Goal: Task Accomplishment & Management: Manage account settings

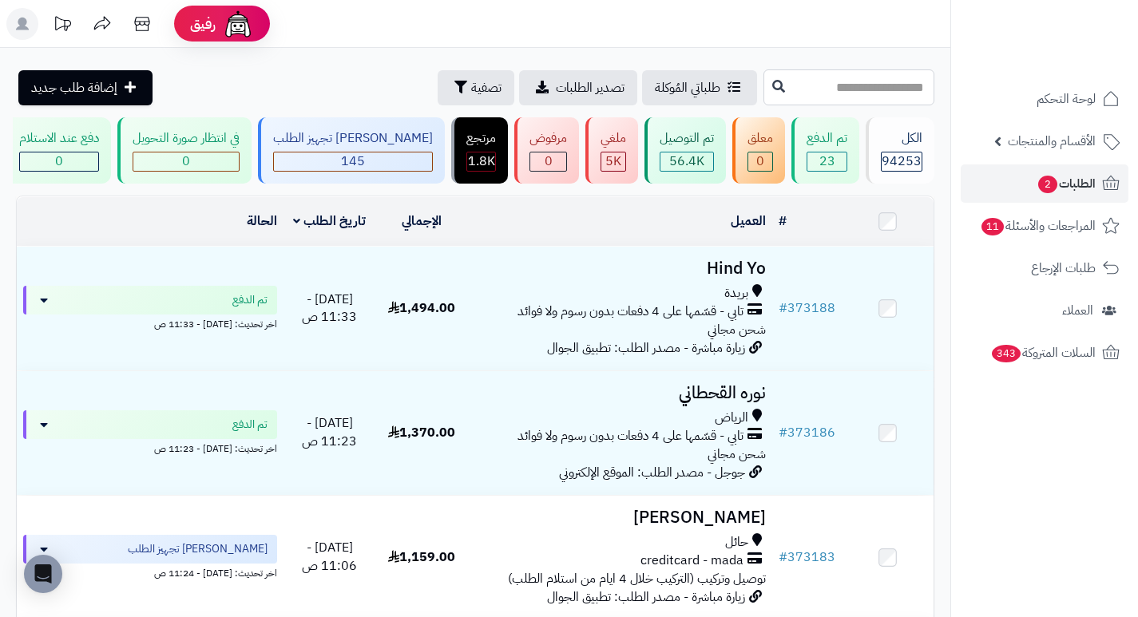
click at [881, 93] on input "text" at bounding box center [848, 87] width 171 height 36
type input "******"
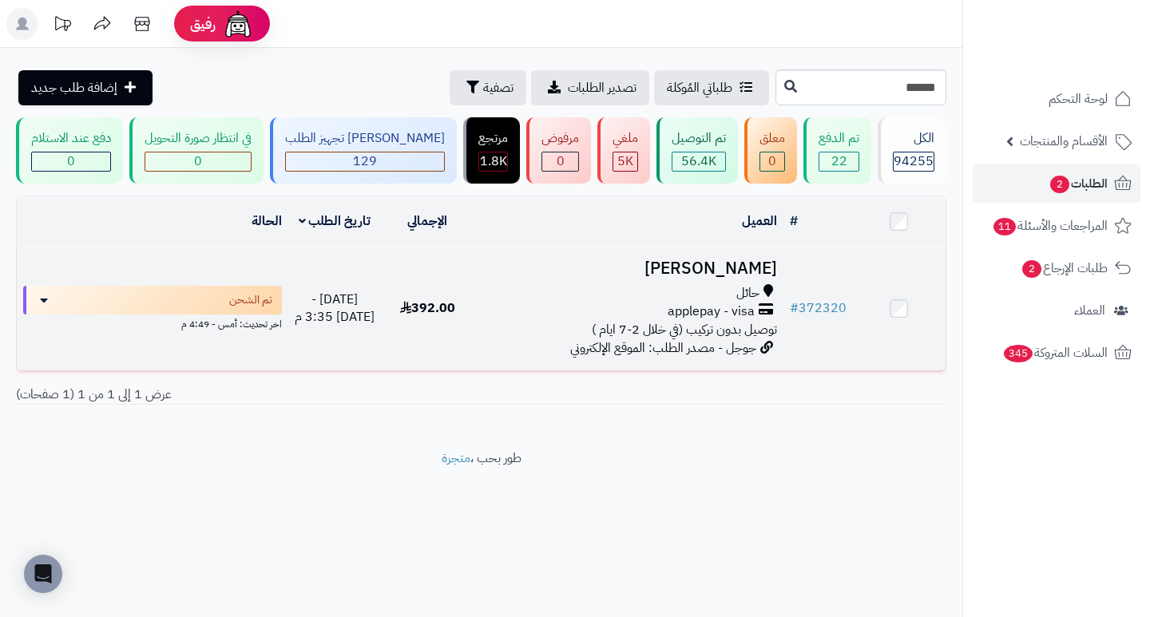
click at [738, 271] on h3 "مشاري الطيار" at bounding box center [628, 268] width 296 height 18
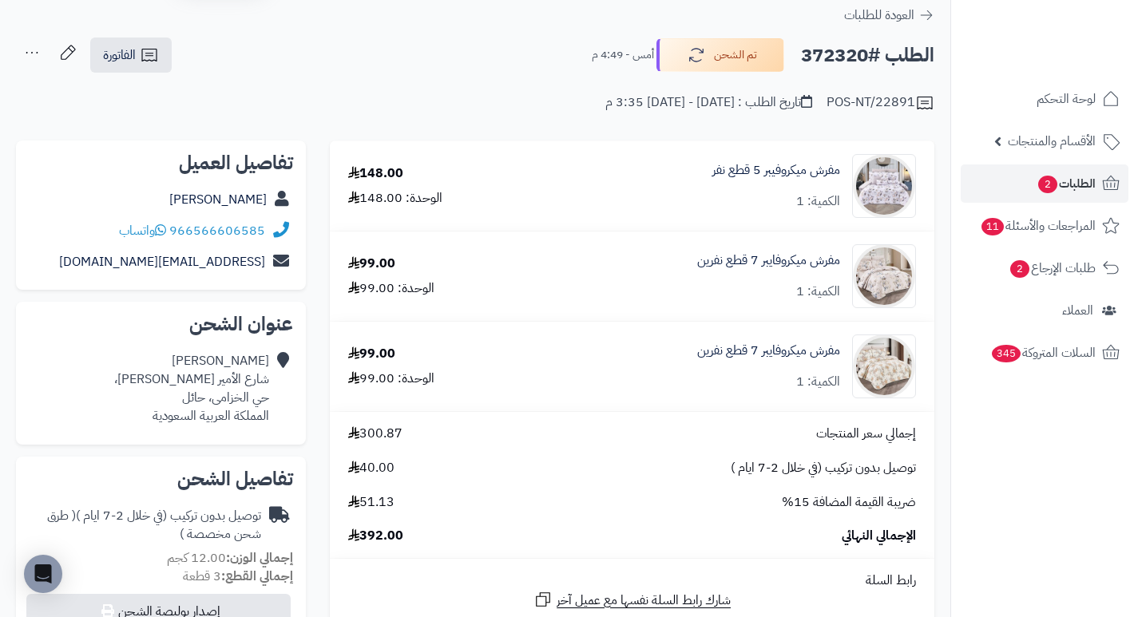
scroll to position [80, 0]
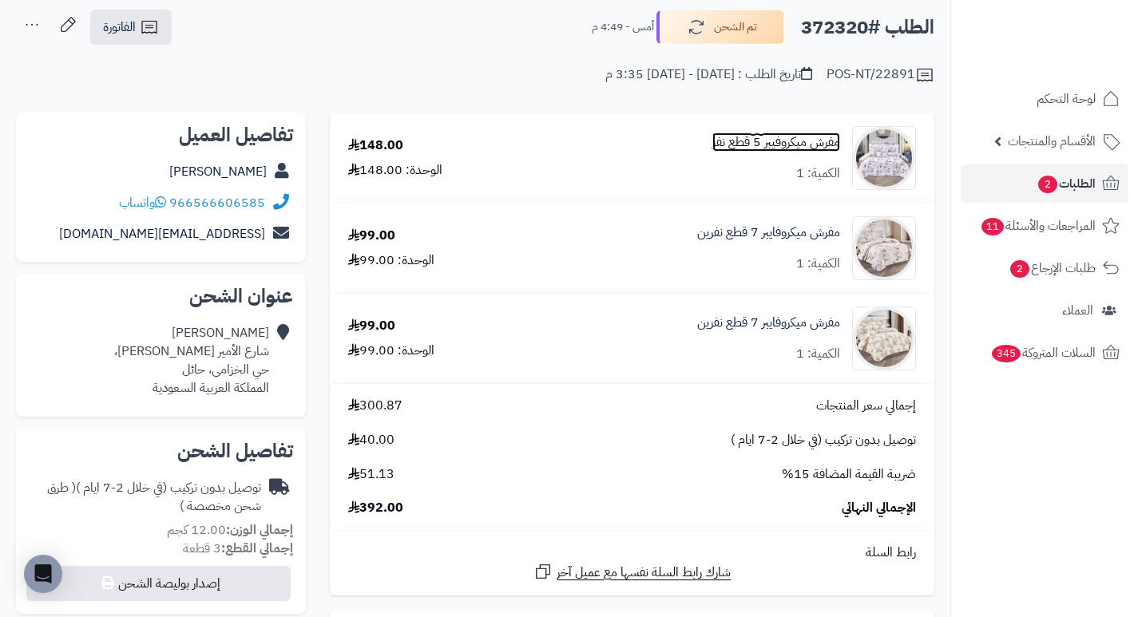
click at [777, 147] on link "مفرش ميكروفيبر 5 قطع نفر" at bounding box center [776, 142] width 128 height 18
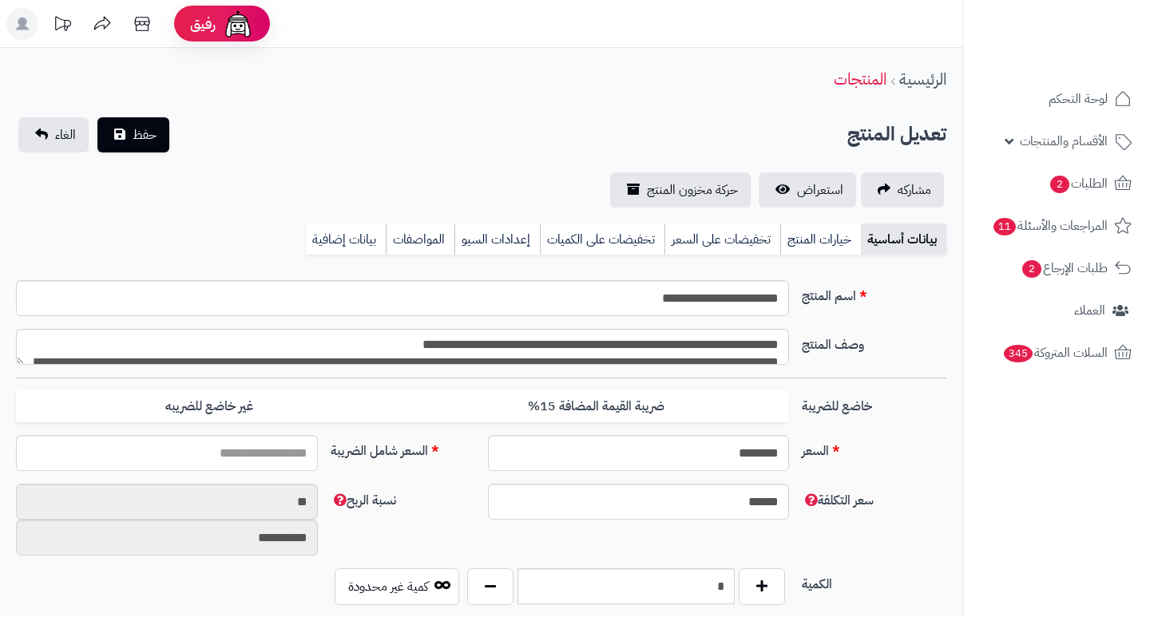
type input "******"
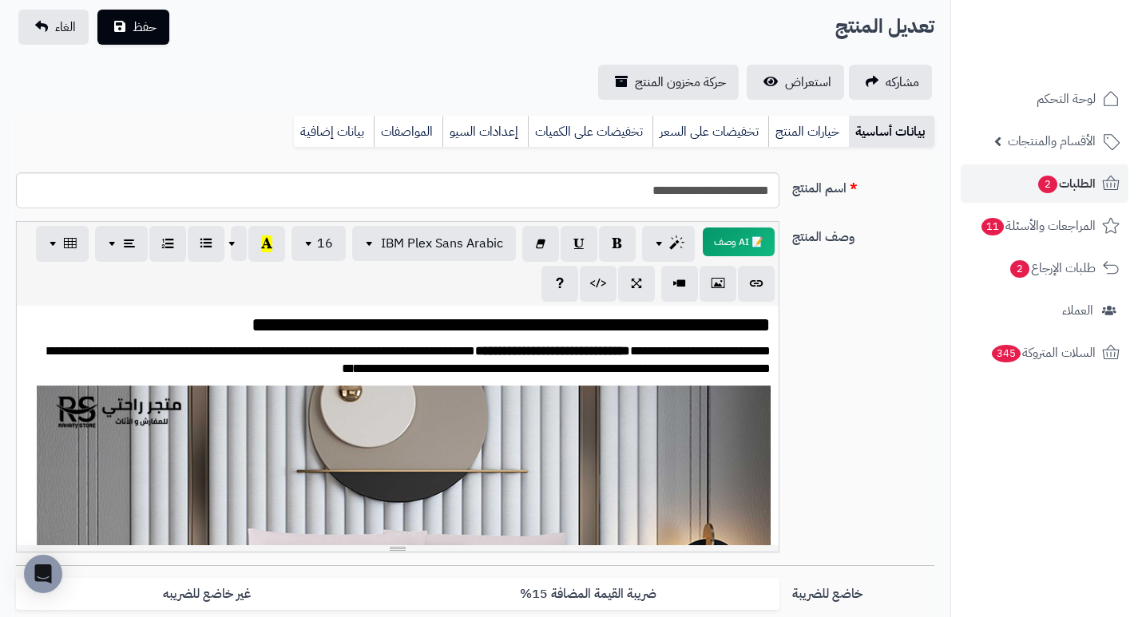
scroll to position [80, 0]
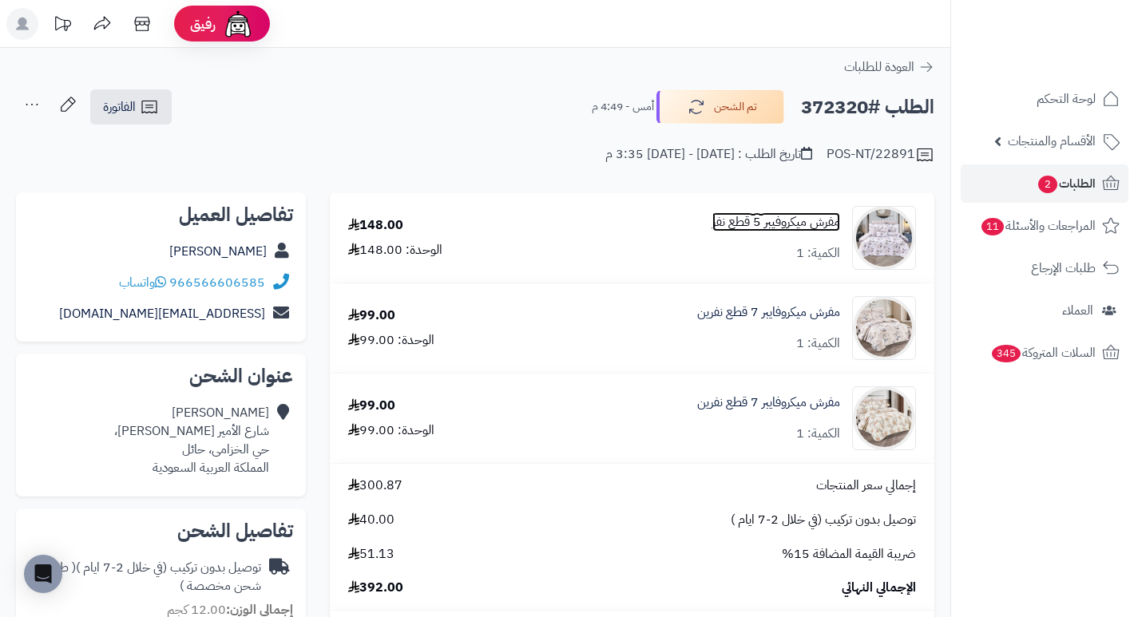
click at [761, 224] on link "مفرش ميكروفيبر 5 قطع نفر" at bounding box center [776, 222] width 128 height 18
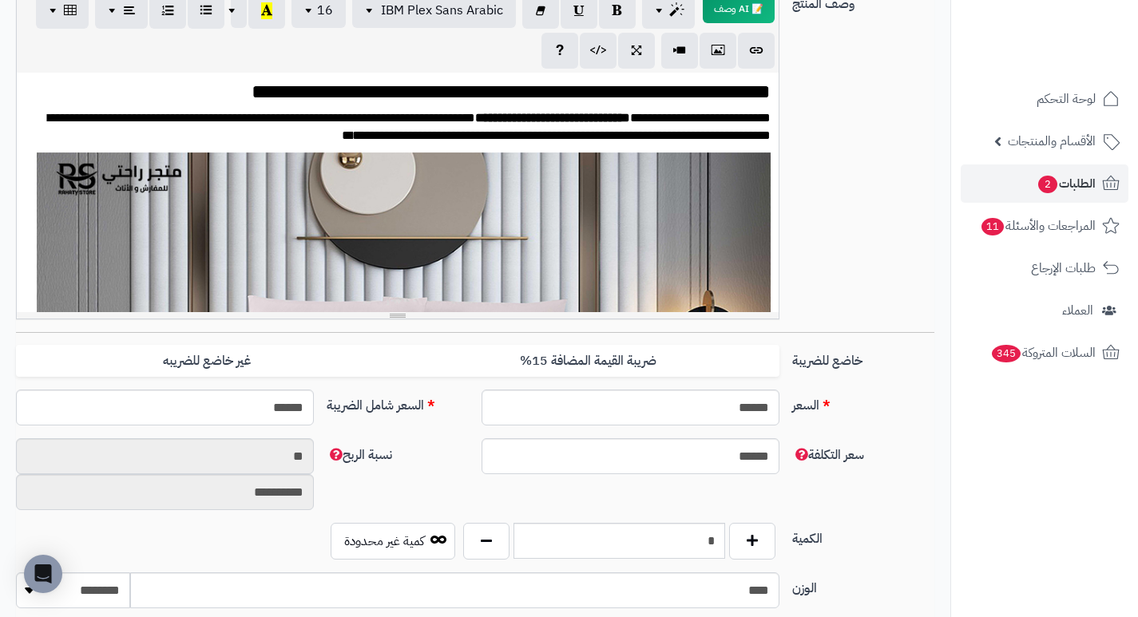
scroll to position [319, 0]
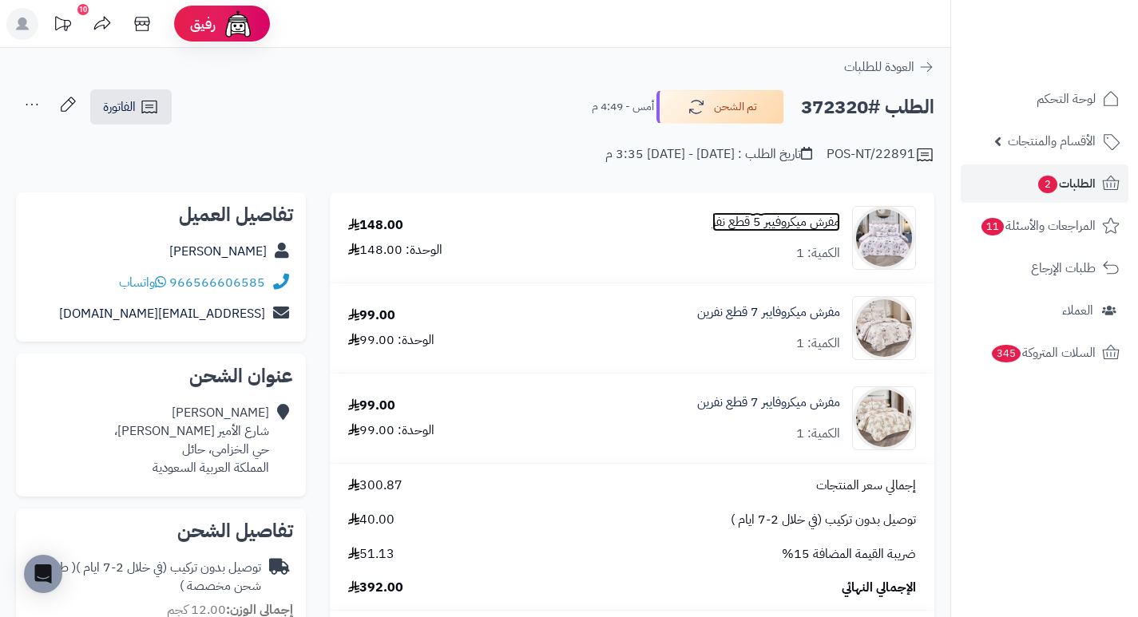
click at [762, 218] on link "مفرش ميكروفيبر 5 قطع نفر" at bounding box center [776, 222] width 128 height 18
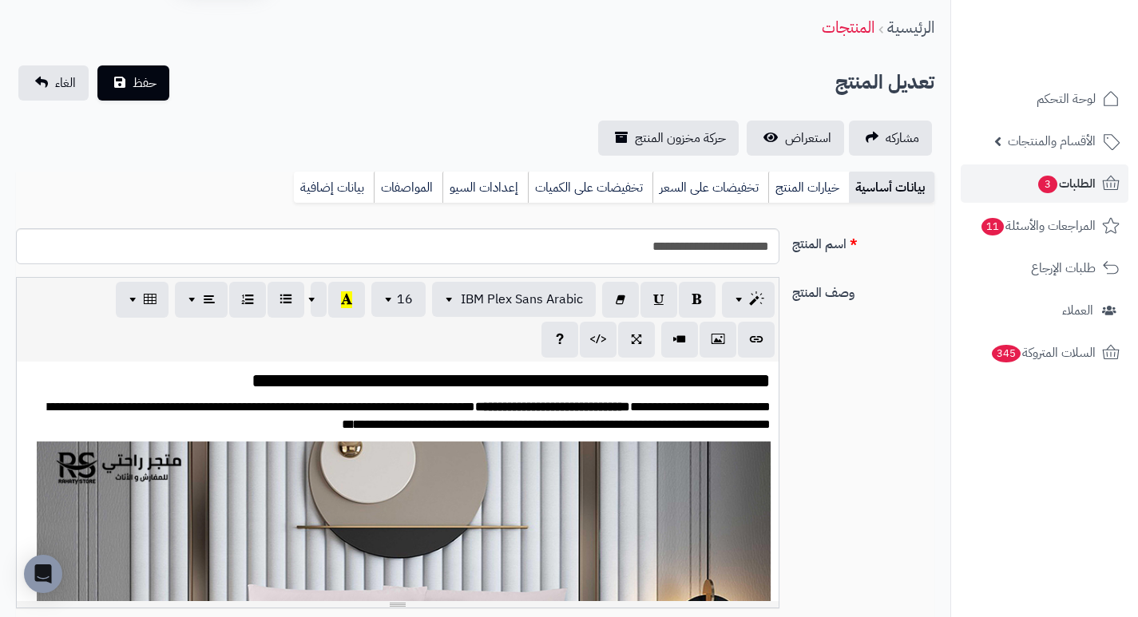
scroll to position [80, 0]
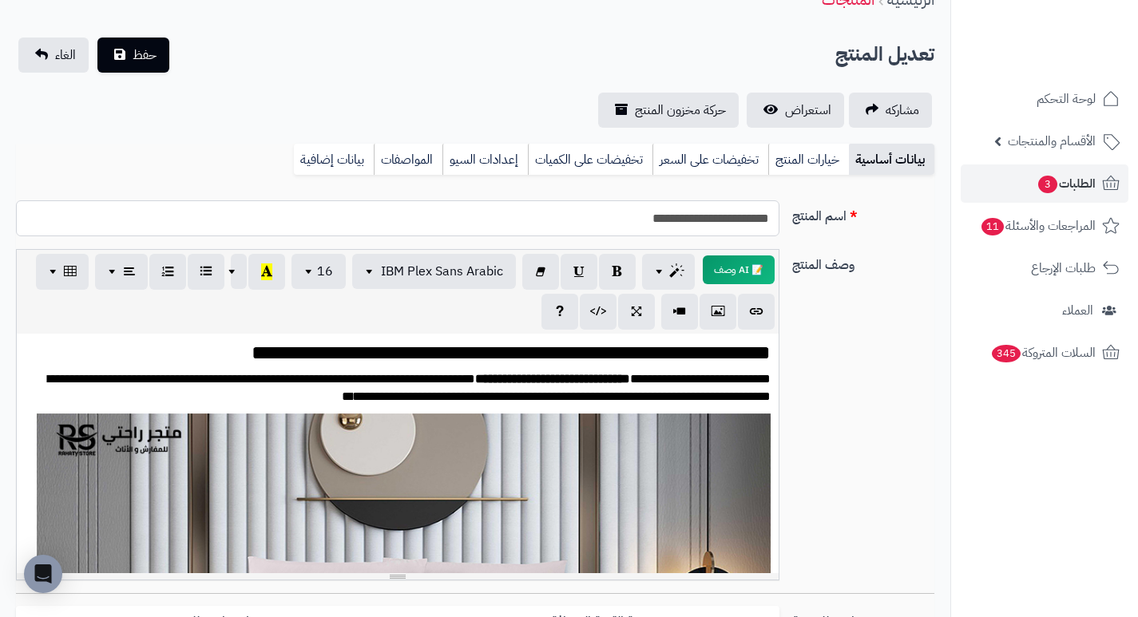
click at [658, 218] on input "**********" at bounding box center [397, 218] width 763 height 36
drag, startPoint x: 910, startPoint y: 250, endPoint x: 1062, endPoint y: 189, distance: 163.4
click at [1062, 189] on span "الطلبات 3" at bounding box center [1065, 183] width 59 height 22
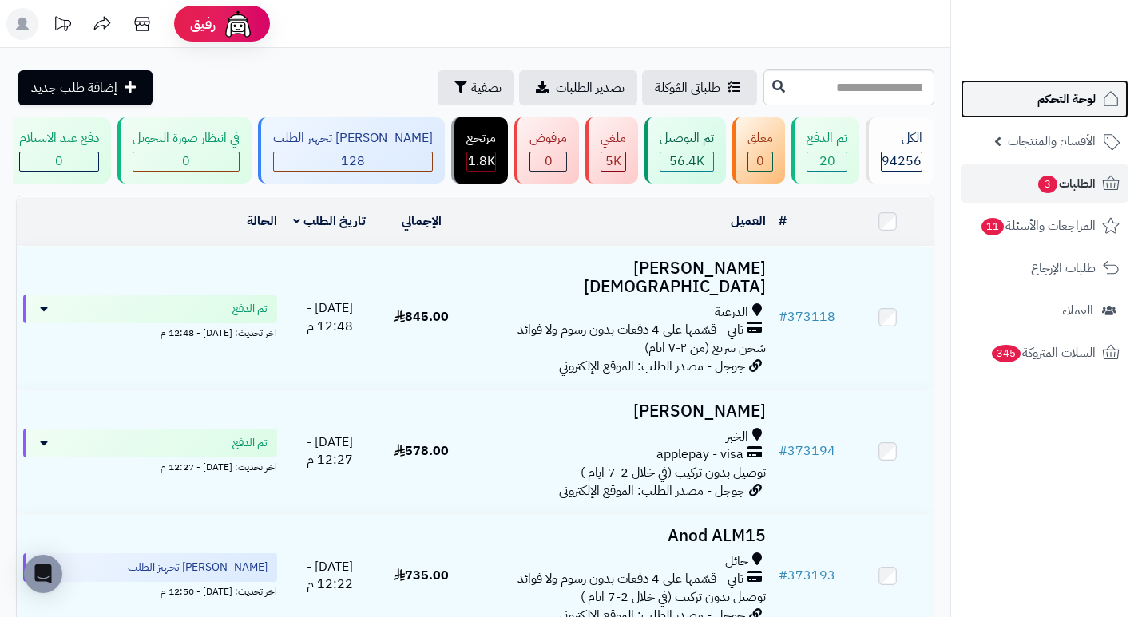
click at [1043, 108] on span "لوحة التحكم" at bounding box center [1066, 99] width 58 height 22
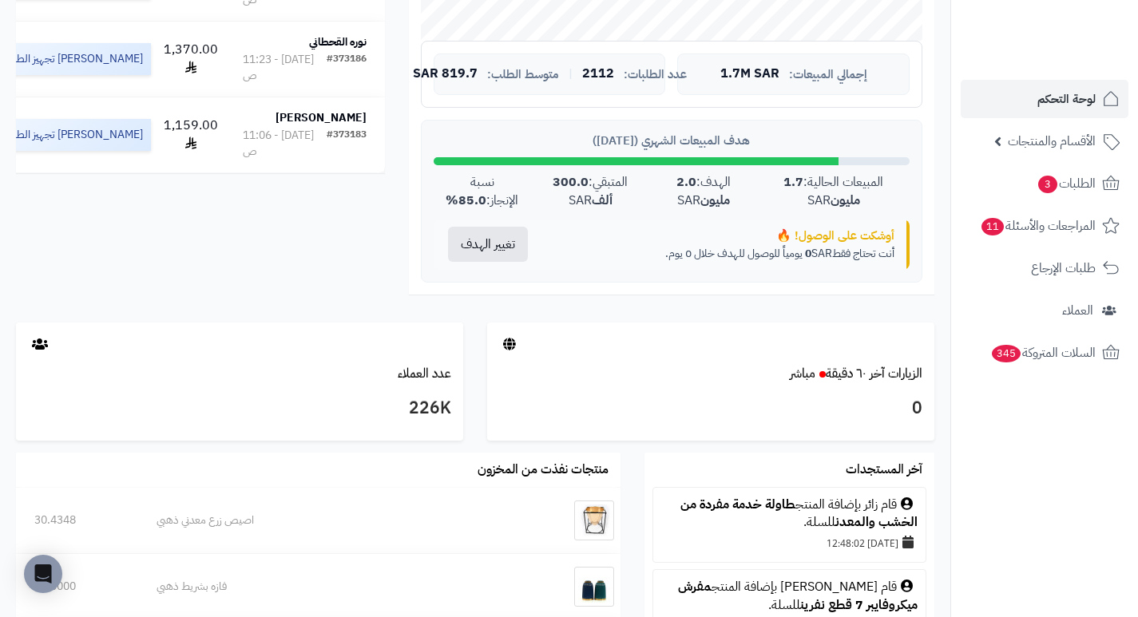
scroll to position [578, 0]
click at [1042, 143] on span "الأقسام والمنتجات" at bounding box center [1052, 141] width 88 height 22
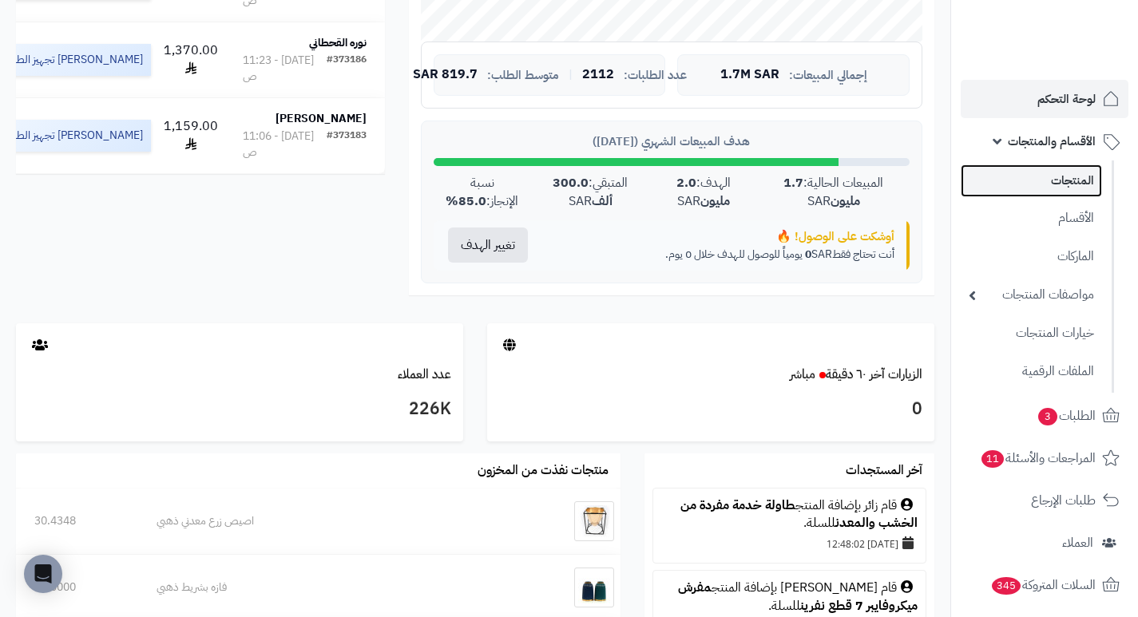
click at [1081, 172] on link "المنتجات" at bounding box center [1030, 180] width 141 height 33
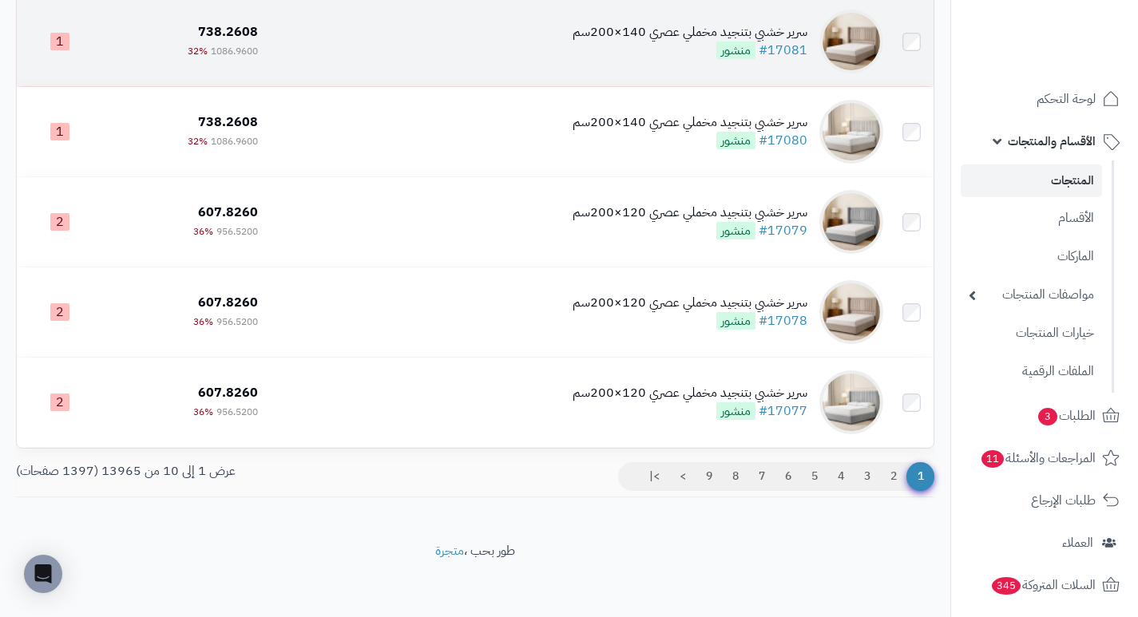
scroll to position [679, 0]
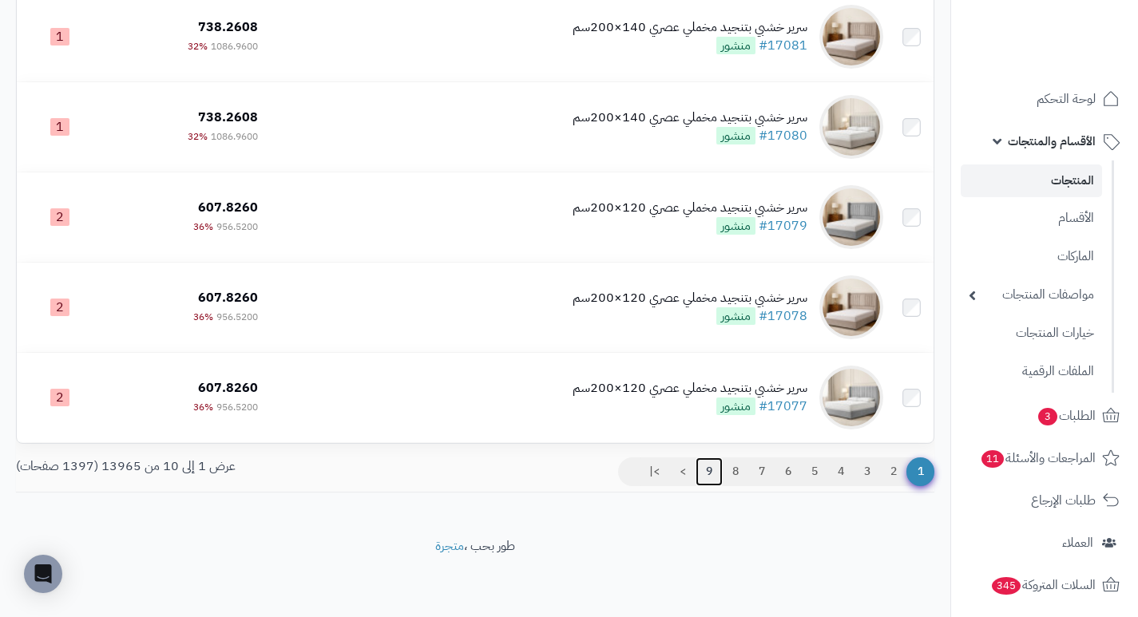
click at [711, 468] on link "9" at bounding box center [708, 471] width 27 height 29
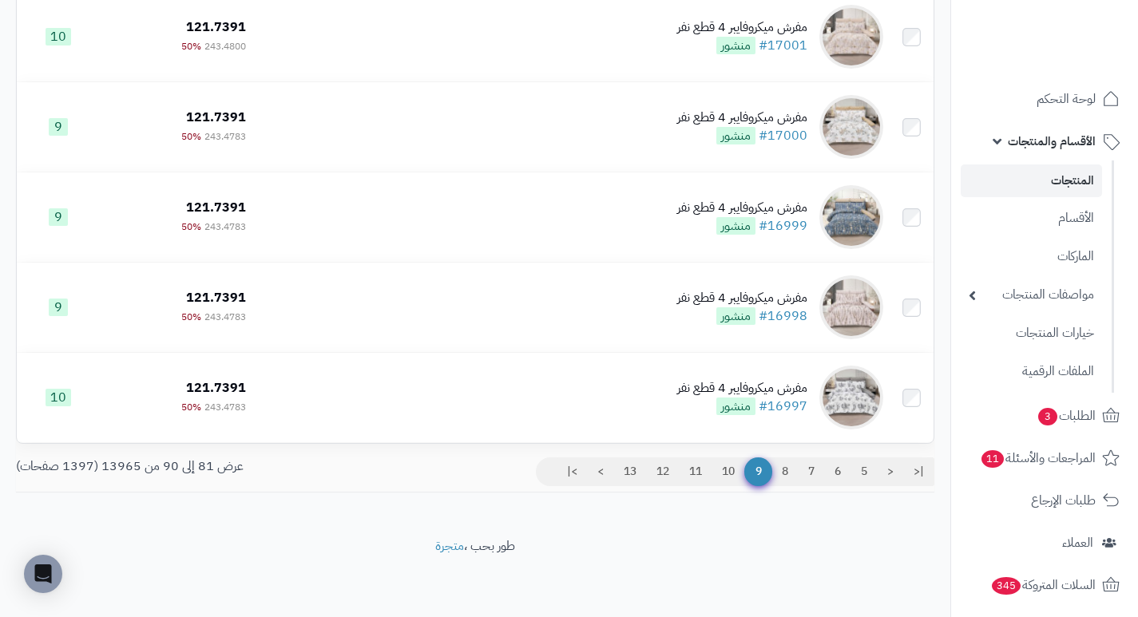
scroll to position [679, 0]
click at [863, 469] on link "5" at bounding box center [863, 471] width 27 height 29
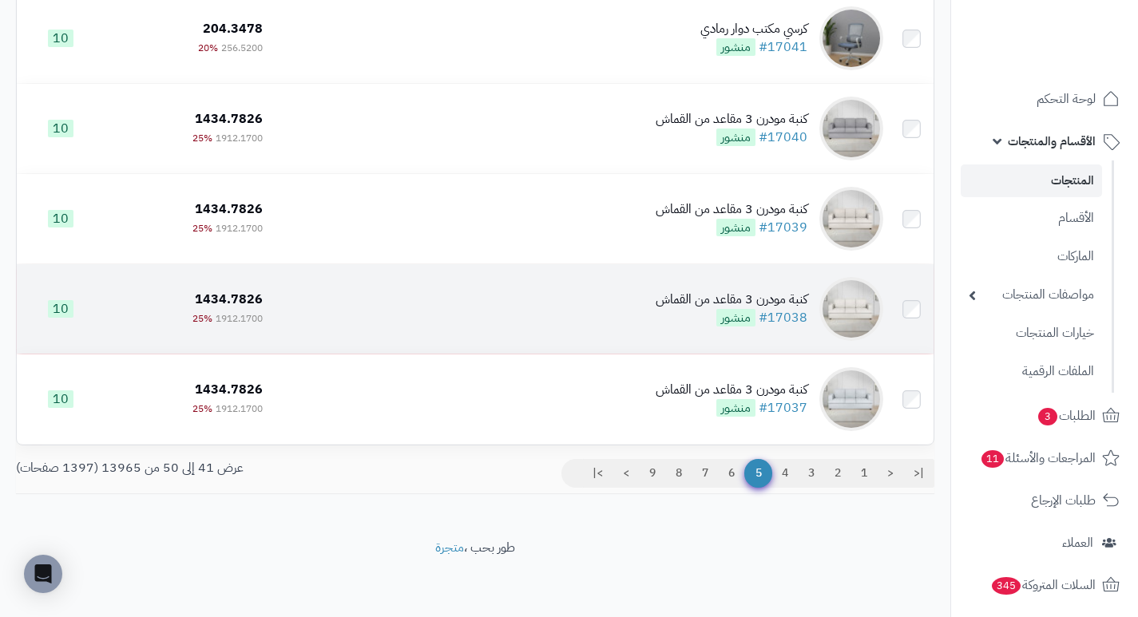
scroll to position [679, 0]
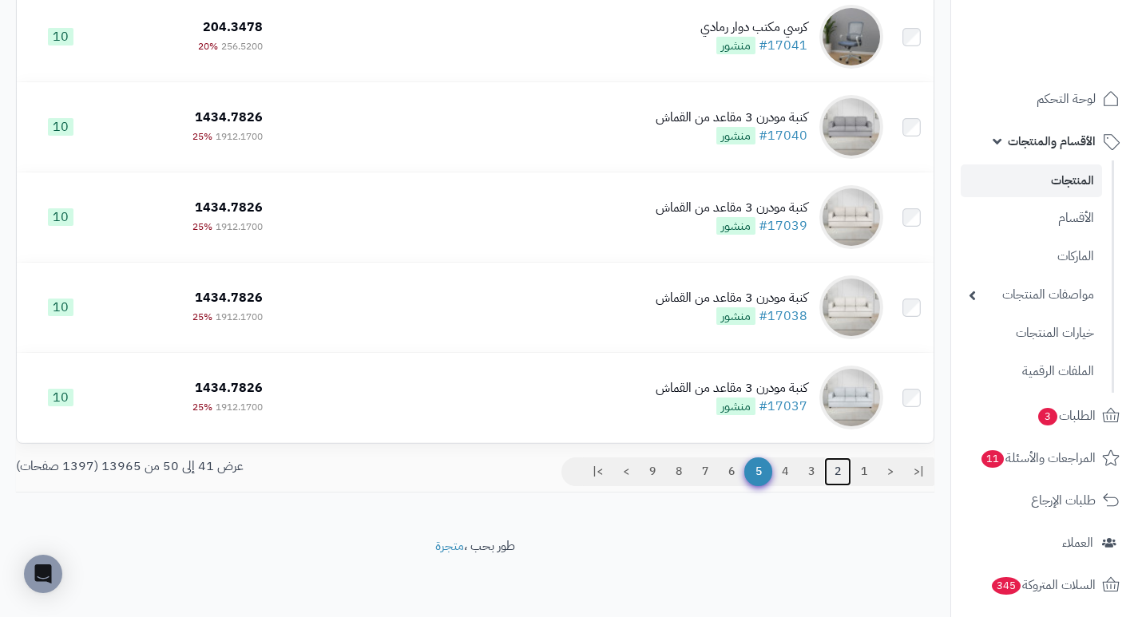
click at [836, 467] on link "2" at bounding box center [837, 471] width 27 height 29
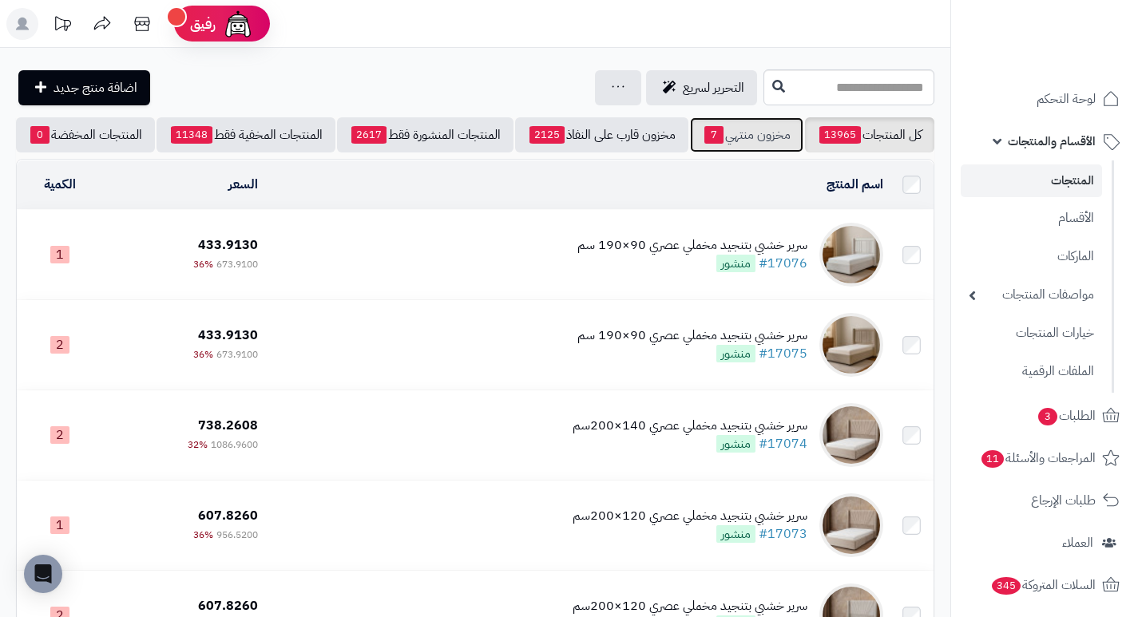
click at [755, 131] on link "مخزون منتهي 7" at bounding box center [746, 134] width 113 height 35
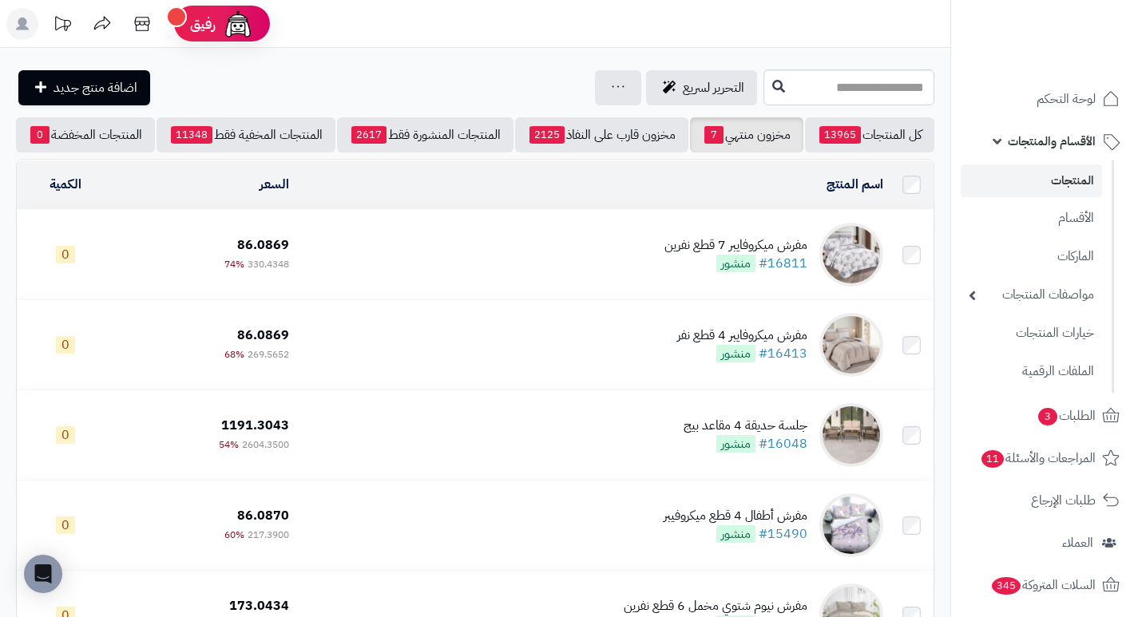
click at [704, 252] on div "مفرش ميكروفايبر 7 قطع نفرين" at bounding box center [735, 245] width 143 height 18
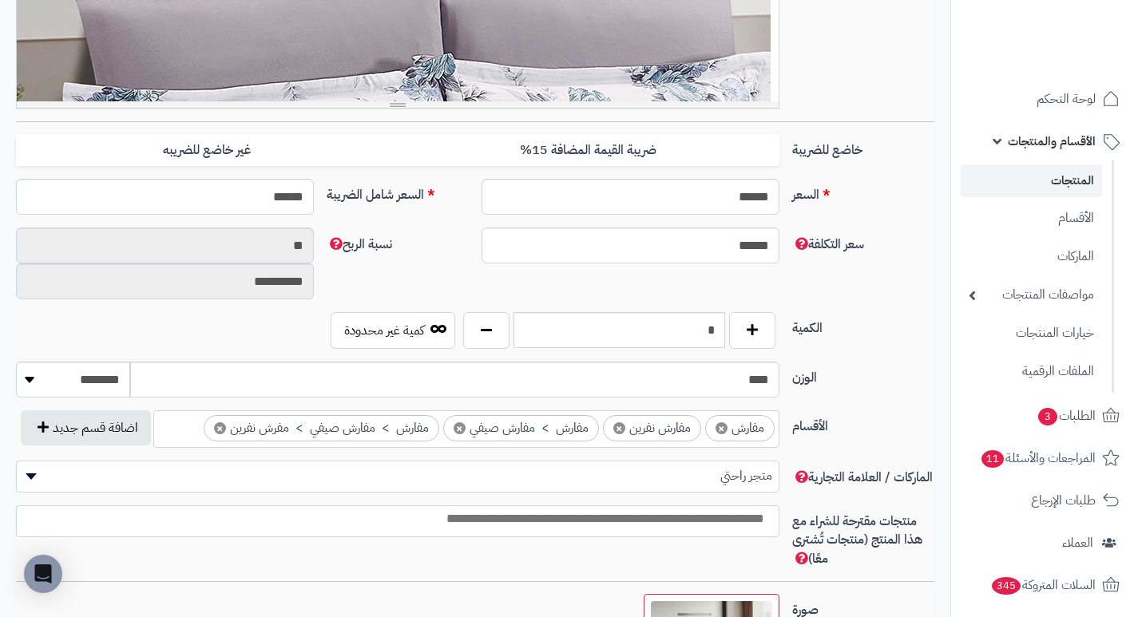
scroll to position [559, 0]
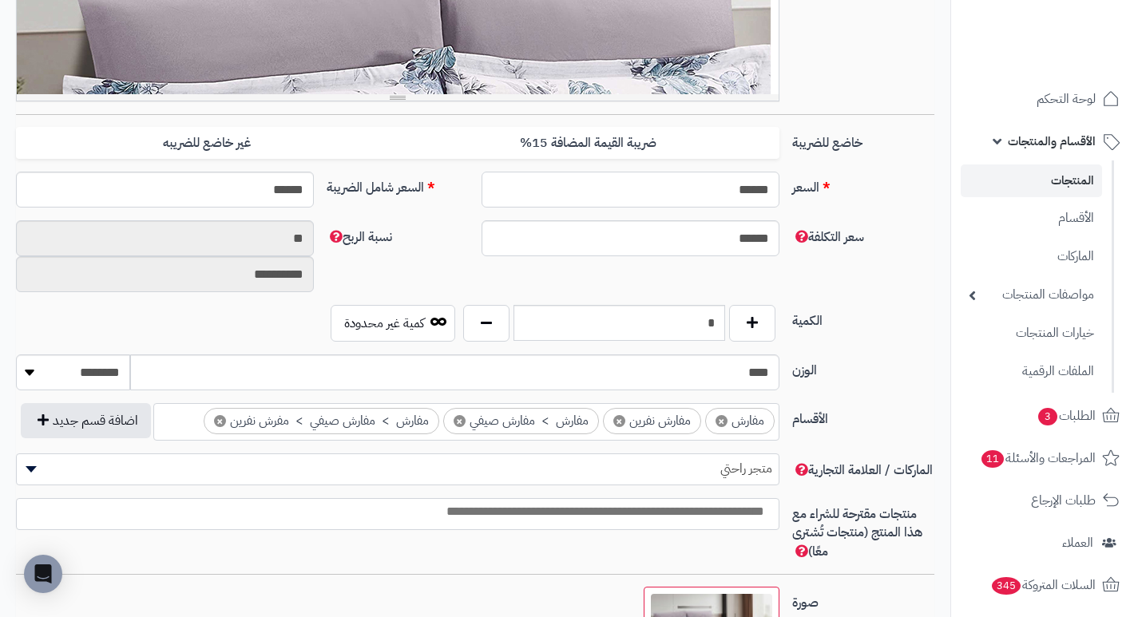
click at [727, 192] on input "******" at bounding box center [630, 190] width 298 height 36
click at [874, 209] on div "السعر ****** اختار الضريبة اولا لحساب السعر السعر شامل الضريبة ******" at bounding box center [475, 196] width 931 height 49
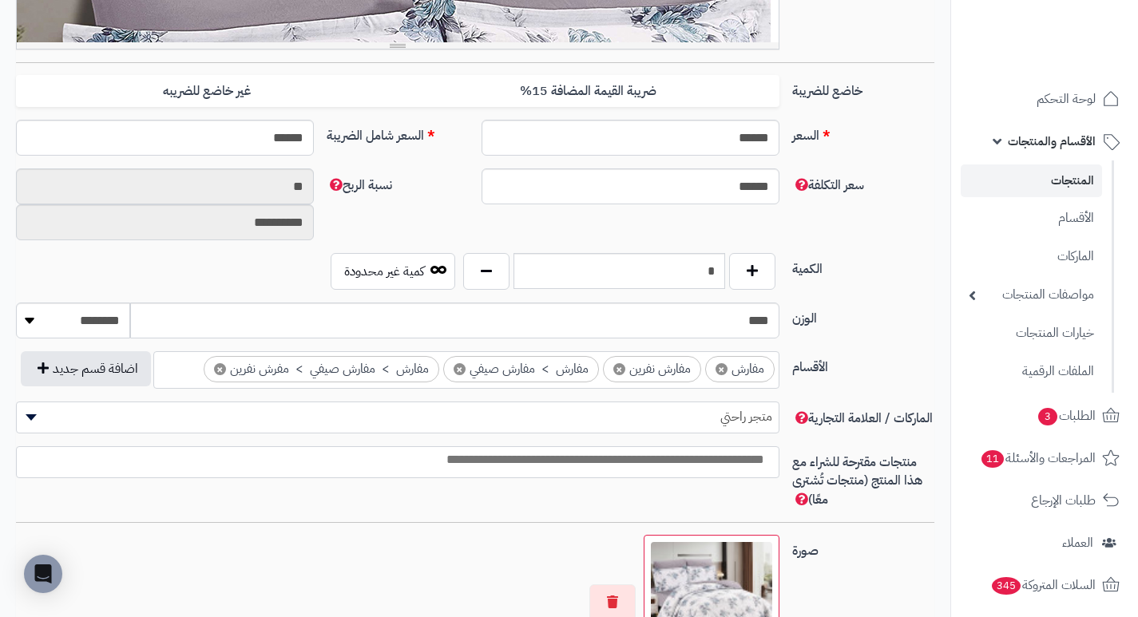
scroll to position [639, 0]
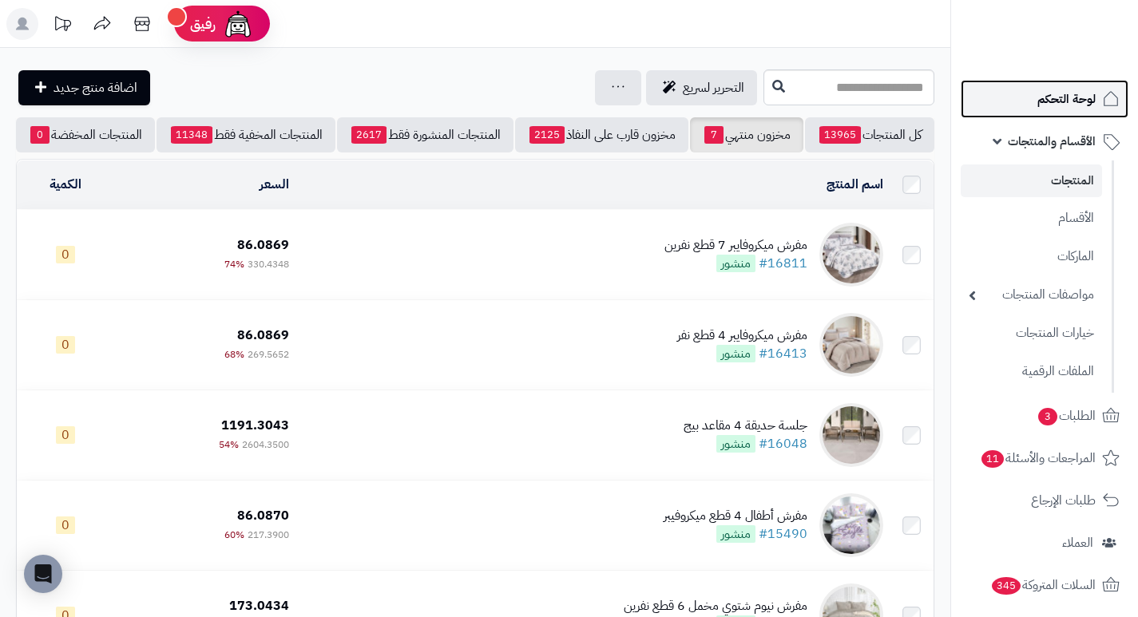
click at [1079, 103] on span "لوحة التحكم" at bounding box center [1066, 99] width 58 height 22
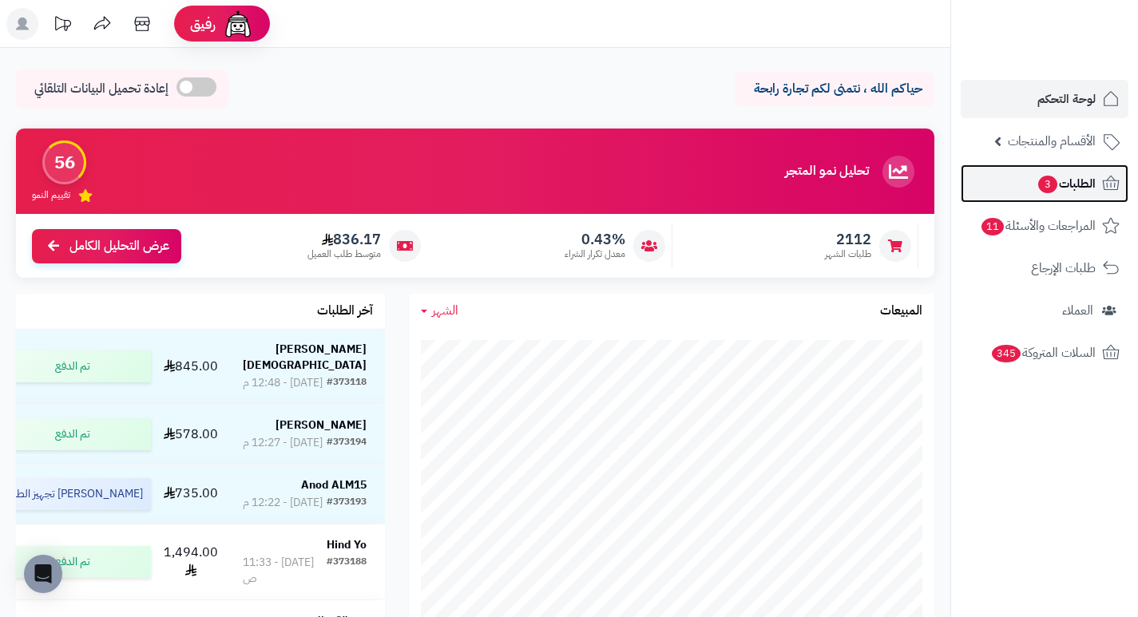
click at [1086, 180] on span "الطلبات 3" at bounding box center [1065, 183] width 59 height 22
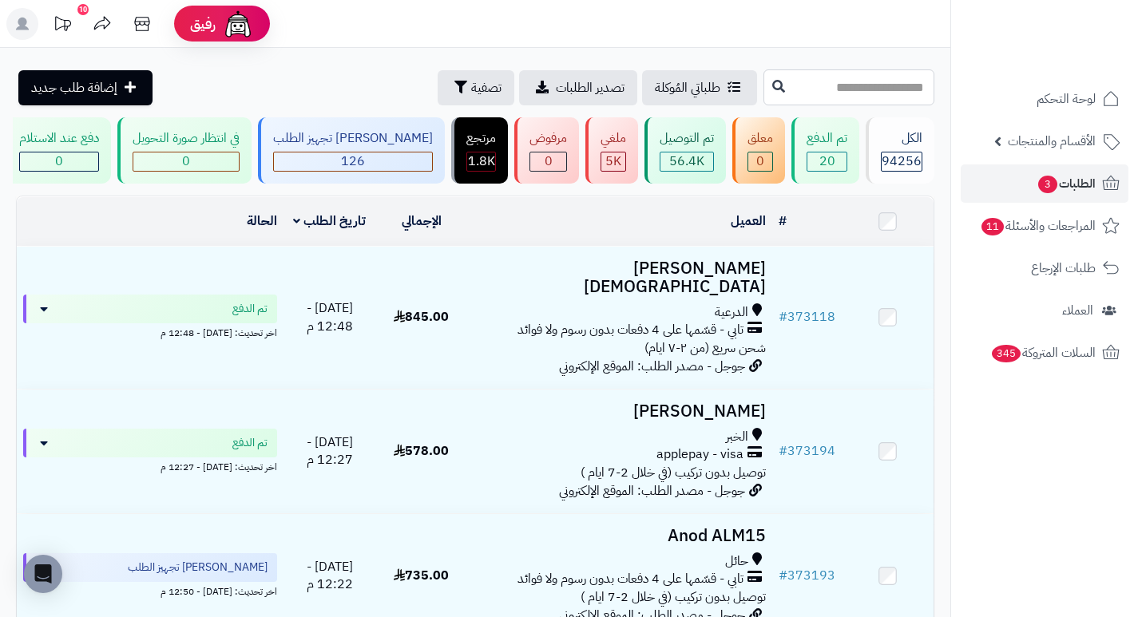
click at [908, 91] on input "text" at bounding box center [848, 87] width 171 height 36
type input "******"
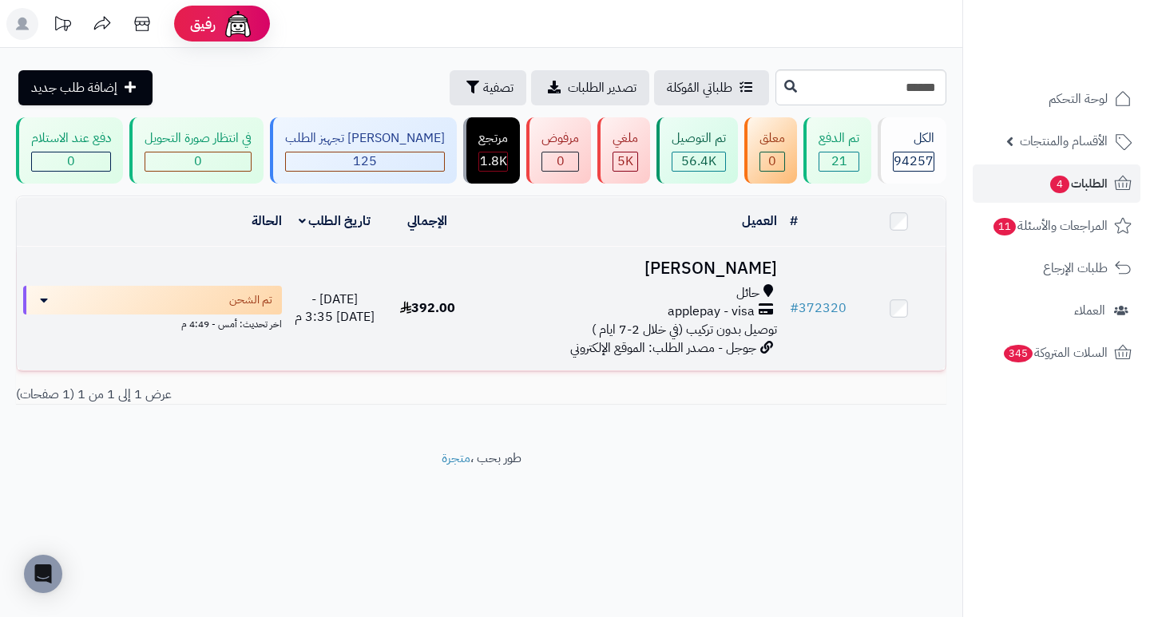
click at [750, 278] on h3 "مشاري الطيار" at bounding box center [628, 268] width 296 height 18
